Goal: Ask a question: Seek information or help from site administrators or community

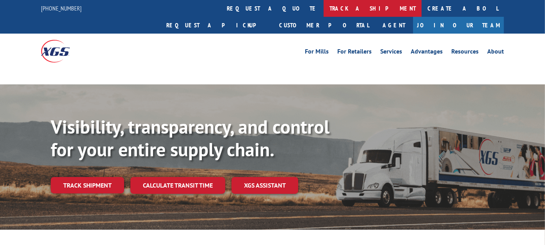
click at [324, 7] on link "track a shipment" at bounding box center [373, 8] width 98 height 17
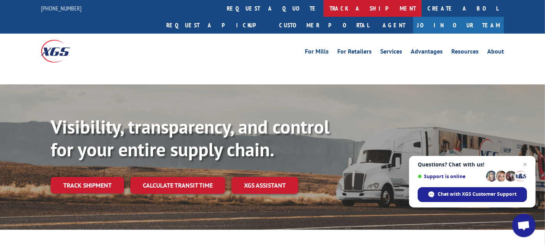
click at [324, 12] on link "track a shipment" at bounding box center [373, 8] width 98 height 17
click at [324, 15] on link "track a shipment" at bounding box center [373, 8] width 98 height 17
click at [324, 14] on link "track a shipment" at bounding box center [373, 8] width 98 height 17
click at [324, 11] on link "track a shipment" at bounding box center [373, 8] width 98 height 17
click at [324, 10] on link "track a shipment" at bounding box center [373, 8] width 98 height 17
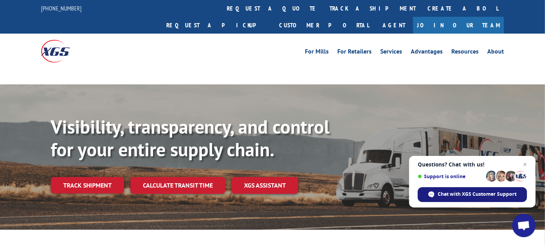
click at [457, 191] on span "Chat with XGS Customer Support" at bounding box center [477, 194] width 79 height 7
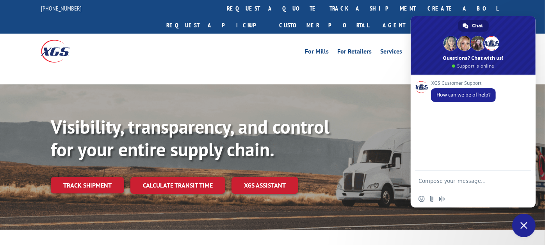
click at [455, 187] on textarea "Compose your message..." at bounding box center [466, 181] width 94 height 20
type textarea "Can you help me track a BOL?"
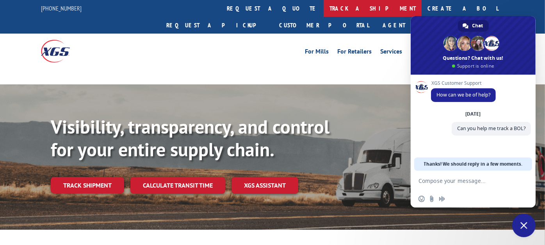
click at [324, 8] on link "track a shipment" at bounding box center [373, 8] width 98 height 17
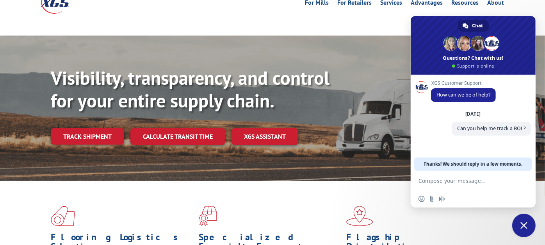
scroll to position [87, 0]
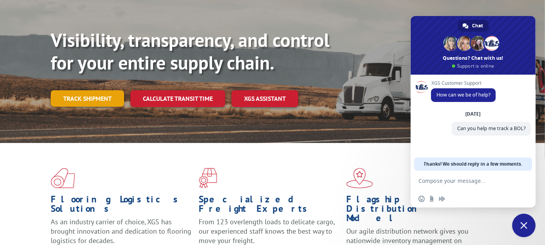
click at [91, 90] on link "Track shipment" at bounding box center [87, 98] width 73 height 16
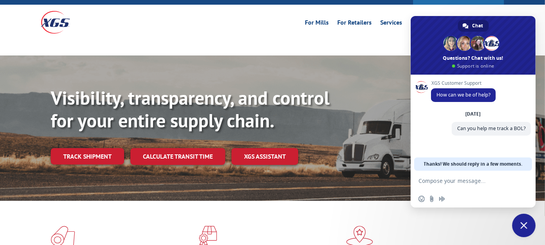
scroll to position [0, 0]
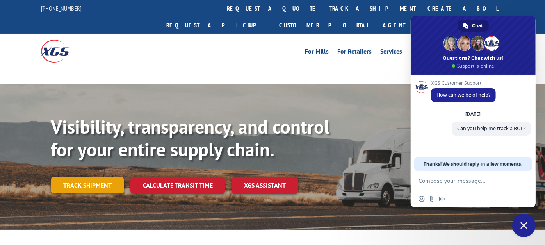
click at [96, 177] on link "Track shipment" at bounding box center [87, 185] width 73 height 16
click at [91, 177] on link "Track shipment" at bounding box center [87, 185] width 73 height 16
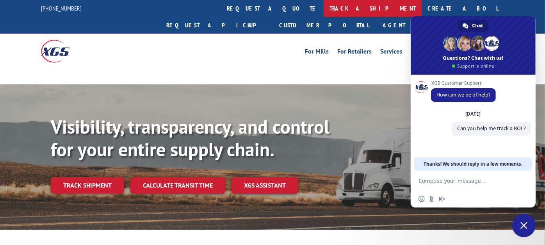
click at [324, 10] on link "track a shipment" at bounding box center [373, 8] width 98 height 17
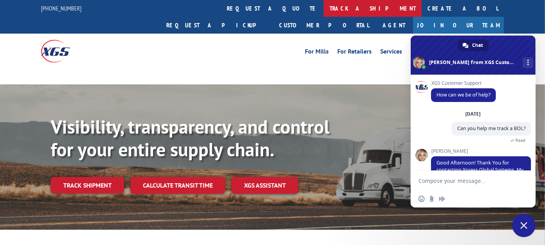
scroll to position [57, 0]
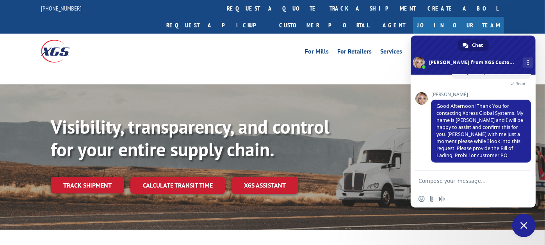
click at [491, 175] on textarea "Compose your message..." at bounding box center [466, 181] width 94 height 20
type textarea "BOL# 2401850"
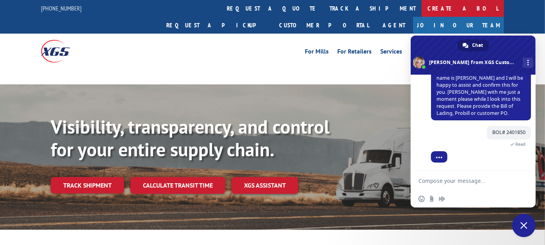
scroll to position [103, 0]
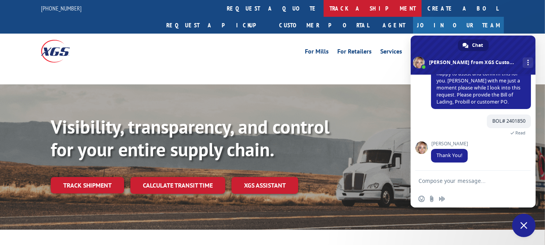
click at [324, 11] on link "track a shipment" at bounding box center [373, 8] width 98 height 17
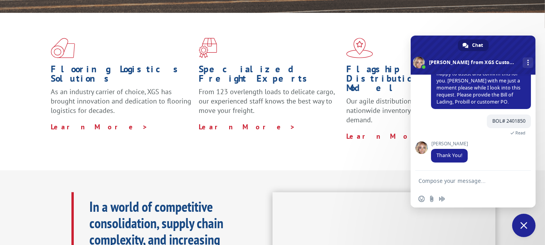
scroll to position [87, 0]
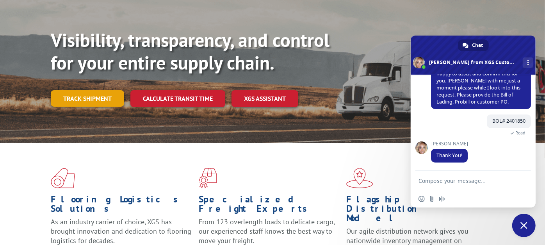
click at [105, 90] on link "Track shipment" at bounding box center [87, 98] width 73 height 16
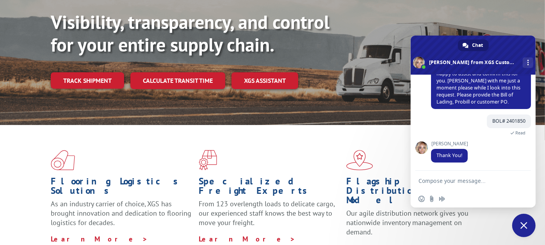
scroll to position [0, 0]
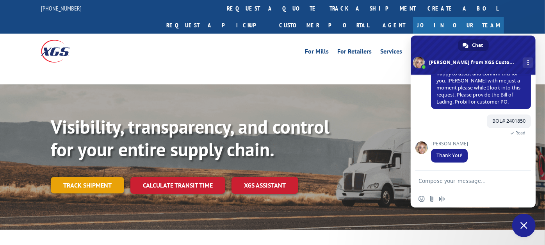
click at [85, 177] on link "Track shipment" at bounding box center [87, 185] width 73 height 16
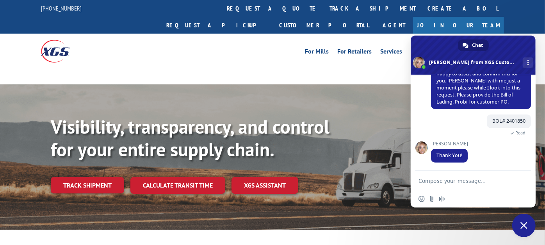
scroll to position [87, 0]
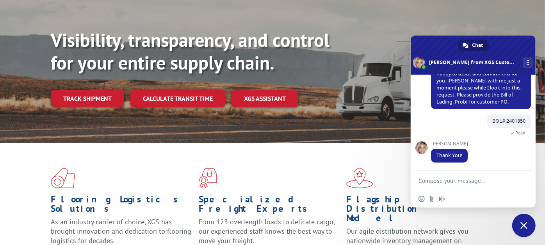
click at [461, 174] on textarea "Compose your message..." at bounding box center [466, 181] width 94 height 20
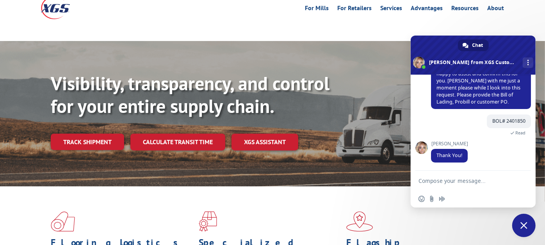
scroll to position [0, 0]
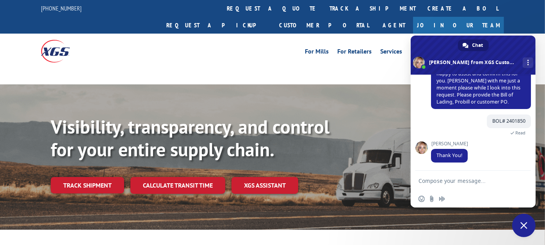
click at [468, 48] on link "Resources" at bounding box center [464, 52] width 27 height 9
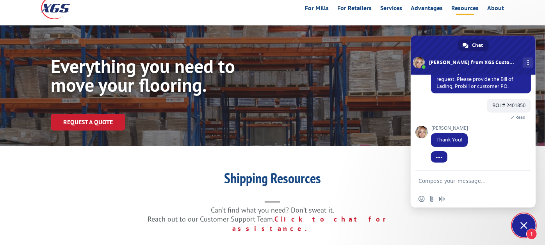
scroll to position [119, 0]
click at [460, 177] on textarea "Compose your message..." at bounding box center [466, 181] width 94 height 20
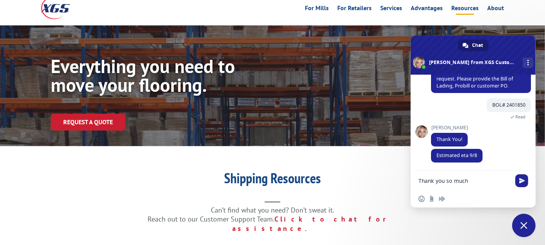
type textarea "Thank you so much!"
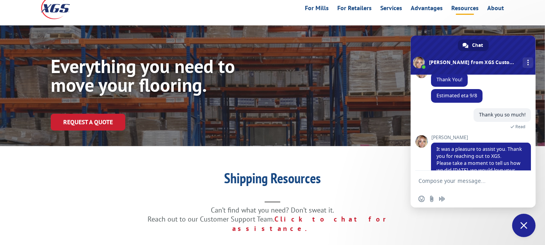
scroll to position [119, 0]
